Goal: Information Seeking & Learning: Learn about a topic

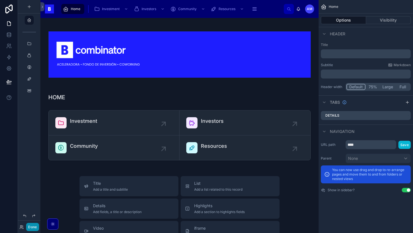
click at [35, 228] on button "Done" at bounding box center [32, 227] width 13 height 8
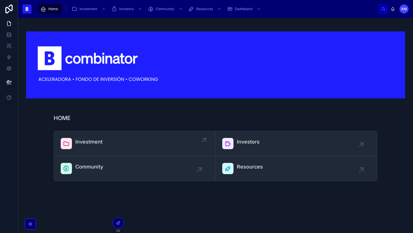
click at [93, 142] on span "Investment" at bounding box center [88, 142] width 27 height 8
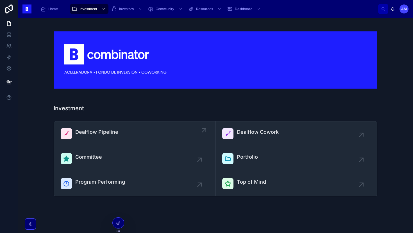
click at [101, 125] on link "Dealflow Pipeline" at bounding box center [134, 134] width 161 height 25
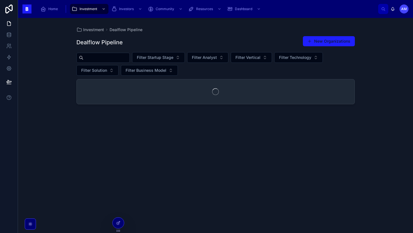
click at [108, 55] on input "text" at bounding box center [106, 58] width 46 height 8
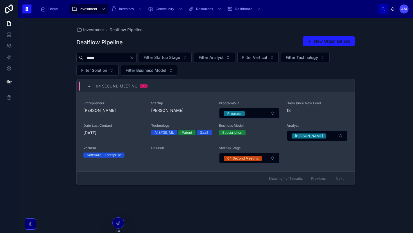
type input "*****"
click at [128, 114] on div "Entrepreneur [PERSON_NAME]" at bounding box center [113, 110] width 61 height 18
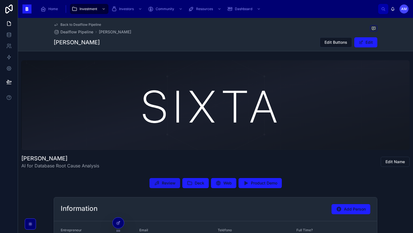
click at [168, 184] on span "Review" at bounding box center [169, 184] width 14 height 6
click at [196, 183] on span "Deck" at bounding box center [200, 184] width 10 height 6
click at [191, 184] on icon at bounding box center [190, 184] width 6 height 6
